Goal: Navigation & Orientation: Find specific page/section

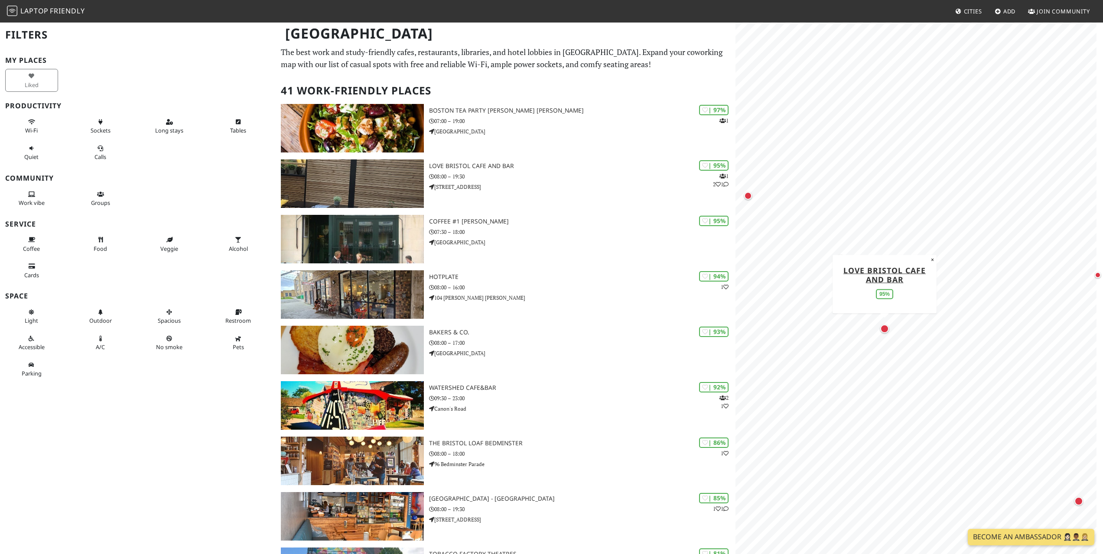
click at [885, 330] on div "Map marker" at bounding box center [884, 328] width 9 height 9
drag, startPoint x: 812, startPoint y: 400, endPoint x: 891, endPoint y: 323, distance: 109.7
click at [891, 323] on div "Map marker" at bounding box center [887, 321] width 10 height 10
click at [855, 309] on div "Map marker" at bounding box center [852, 305] width 11 height 11
click at [832, 405] on div "Map marker" at bounding box center [834, 403] width 9 height 9
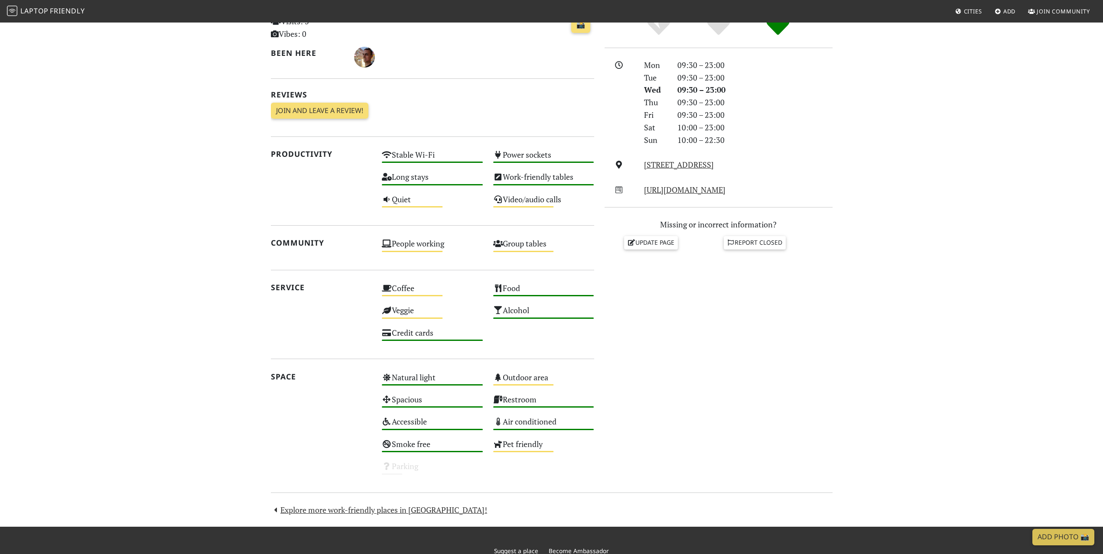
scroll to position [271, 0]
